Goal: Task Accomplishment & Management: Manage account settings

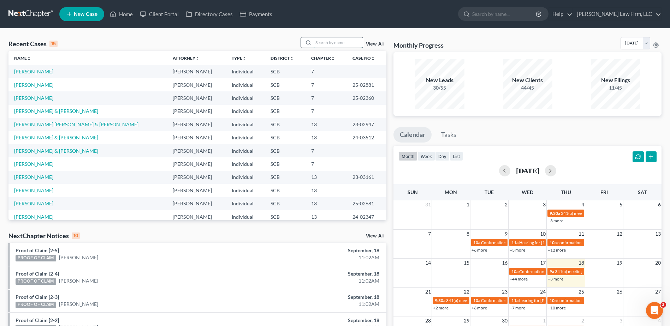
click at [334, 41] on input "search" at bounding box center [337, 42] width 49 height 10
type input "brown"
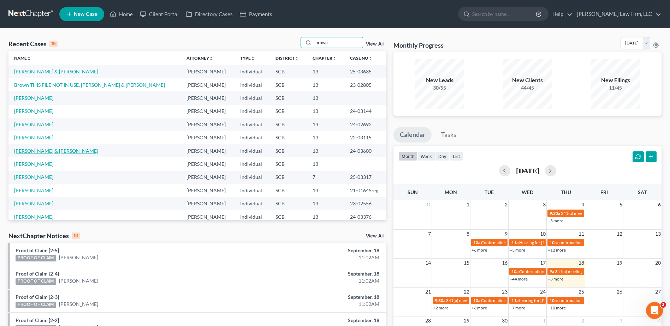
click at [37, 151] on link "[PERSON_NAME] & [PERSON_NAME]" at bounding box center [56, 151] width 84 height 6
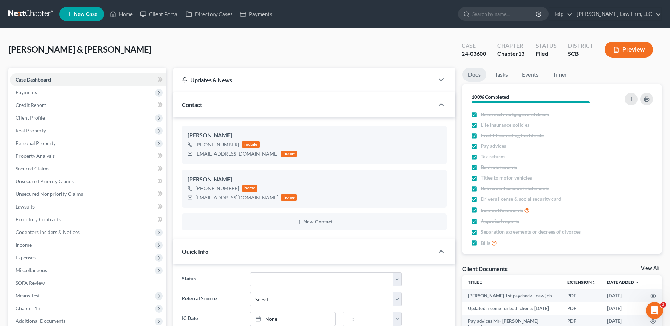
select select "3"
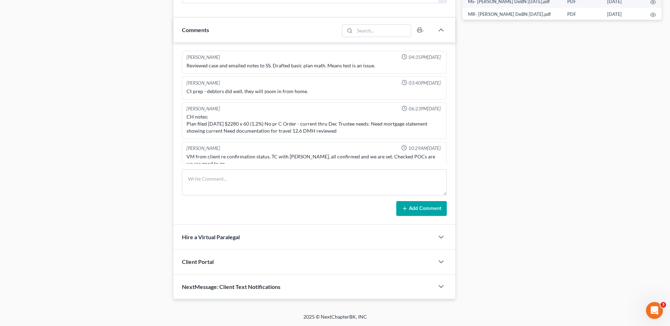
scroll to position [331, 0]
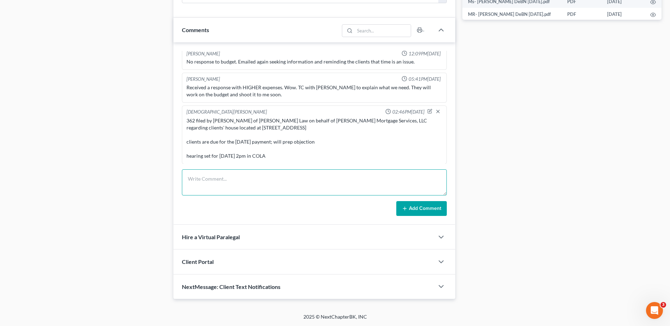
click at [210, 183] on textarea at bounding box center [314, 182] width 265 height 26
type textarea "e"
type textarea "Emailed [PERSON_NAME] and asked for a 12 month cure."
click at [423, 206] on button "Add Comment" at bounding box center [421, 208] width 50 height 15
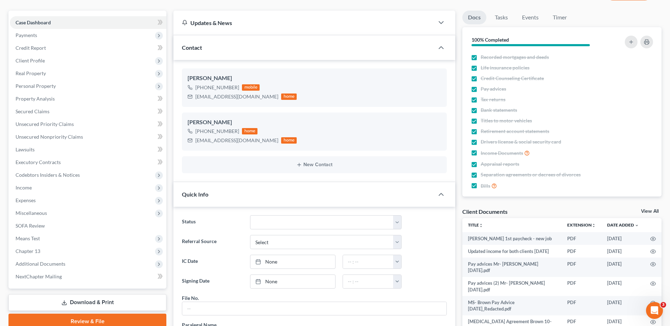
scroll to position [0, 0]
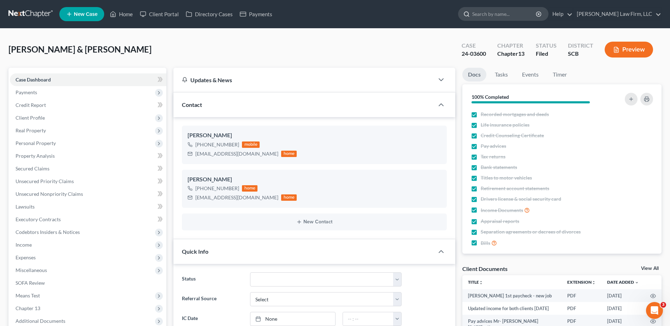
click at [519, 16] on input "search" at bounding box center [504, 13] width 65 height 13
type input "veyera"
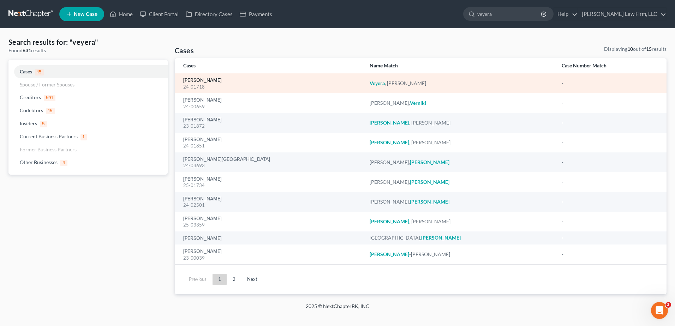
click at [206, 82] on link "[PERSON_NAME]" at bounding box center [202, 80] width 38 height 5
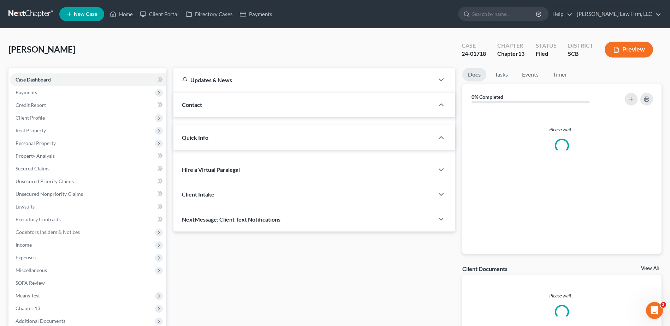
select select "1"
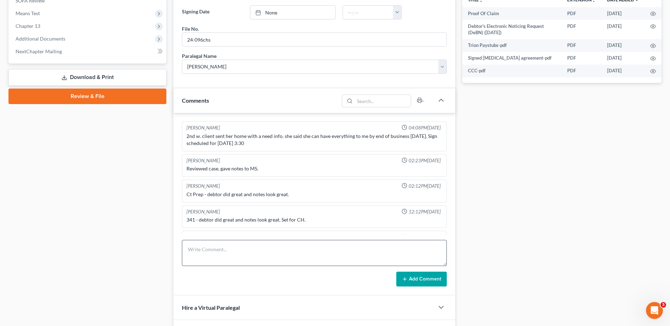
scroll to position [135, 0]
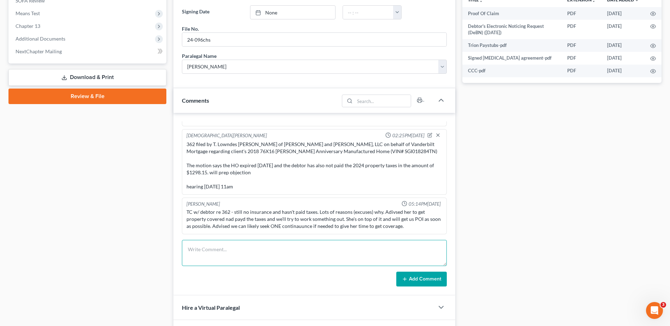
click at [221, 257] on textarea at bounding box center [314, 253] width 265 height 26
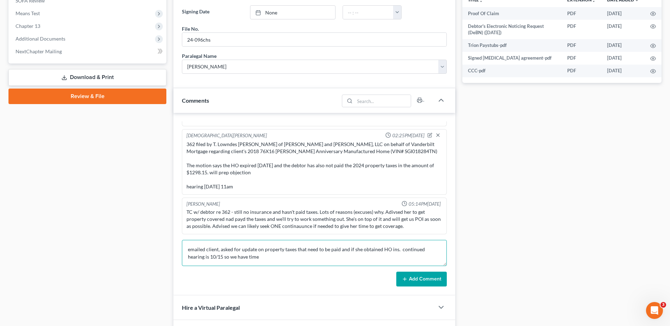
type textarea "emailed client, asked for update on property taxes that need to be paid and if …"
click at [416, 275] on button "Add Comment" at bounding box center [421, 279] width 50 height 15
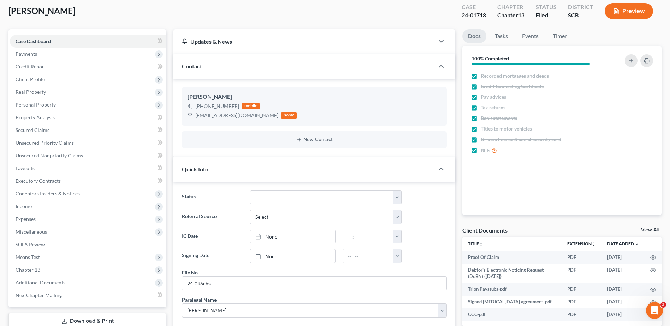
scroll to position [0, 0]
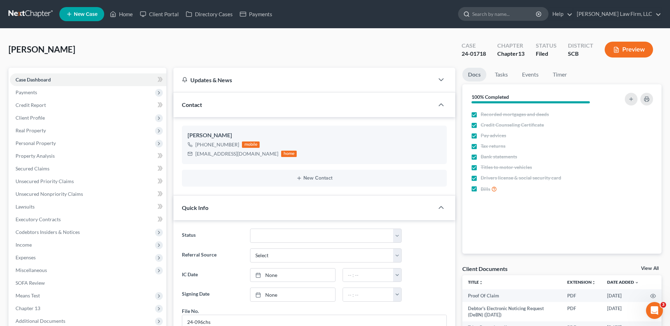
click at [502, 18] on input "search" at bounding box center [504, 13] width 65 height 13
type input "sheet"
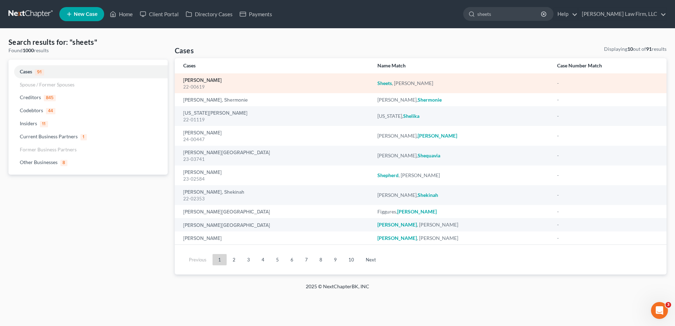
click at [202, 78] on link "[PERSON_NAME]" at bounding box center [202, 80] width 38 height 5
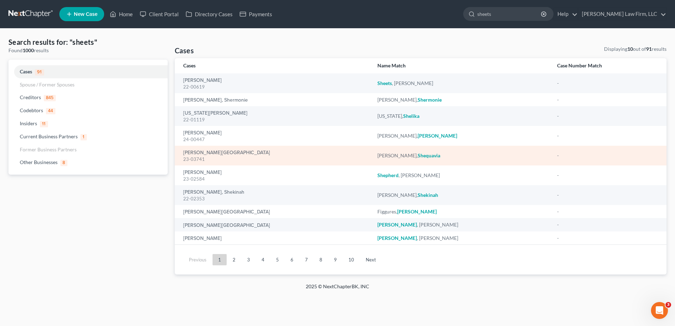
select select "6"
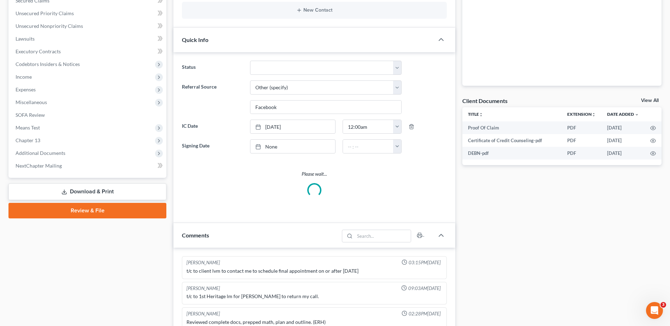
select select "0"
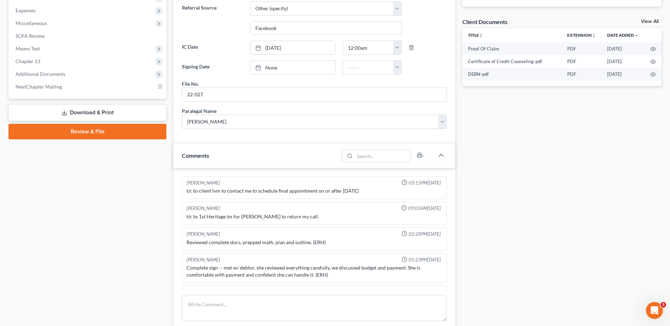
scroll to position [373, 0]
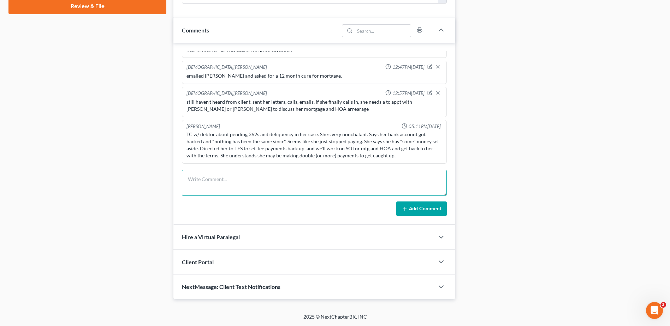
click at [224, 184] on textarea at bounding box center [314, 183] width 265 height 26
type textarea "Emailed [PERSON_NAME] again, asked if 12 mo cure is possible for mortgage arrea…"
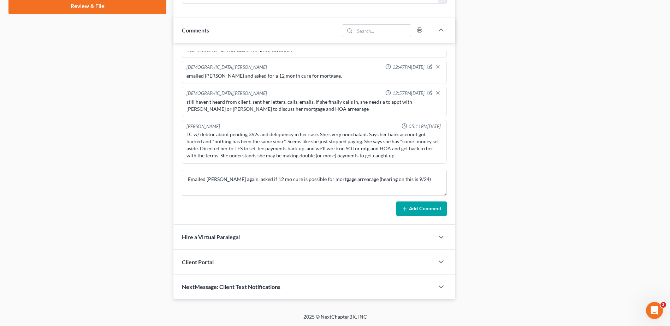
click at [427, 211] on button "Add Comment" at bounding box center [421, 209] width 50 height 15
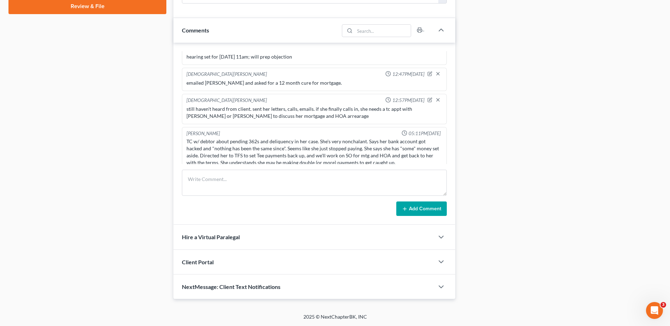
scroll to position [655, 0]
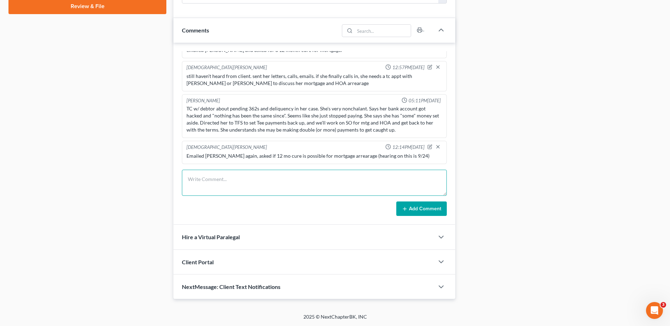
click at [274, 184] on textarea at bounding box center [314, 183] width 265 height 26
type textarea "Emailed [PERSON_NAME] asked for a 12 month cure for the HOA arrearage (continue…"
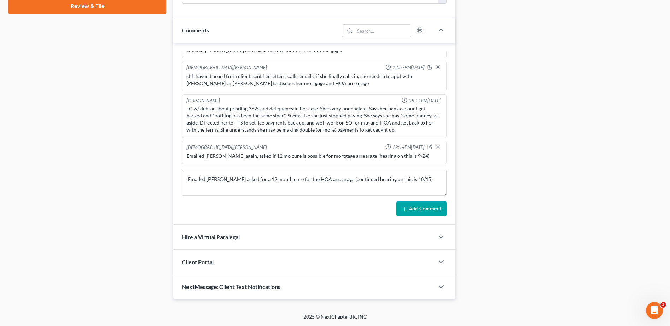
click at [434, 209] on button "Add Comment" at bounding box center [421, 209] width 50 height 15
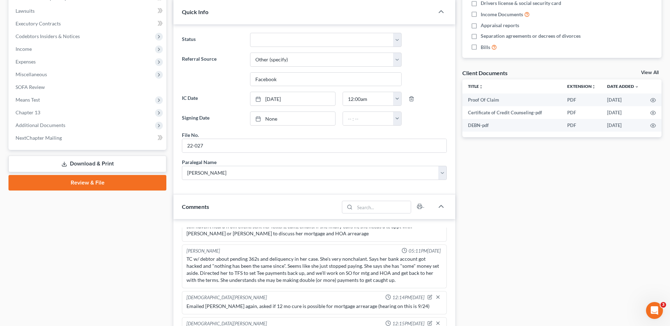
scroll to position [0, 0]
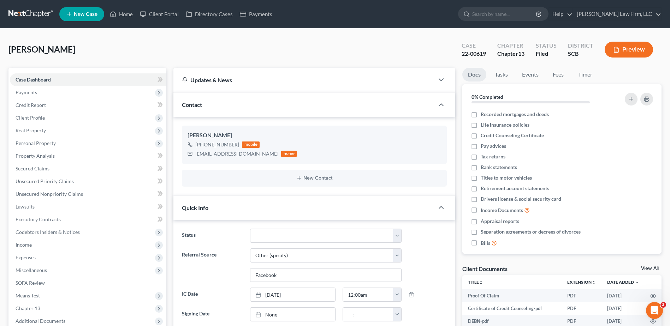
click at [26, 6] on nav "Home New Case Client Portal Directory Cases Payments [PERSON_NAME] Law Firm, LL…" at bounding box center [335, 14] width 670 height 28
